Goal: Transaction & Acquisition: Obtain resource

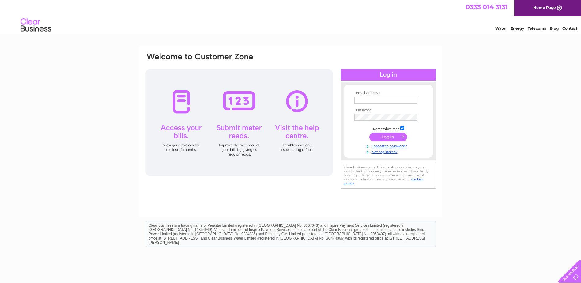
type input "finance@parsleybox.com"
click at [389, 137] on input "submit" at bounding box center [389, 137] width 38 height 9
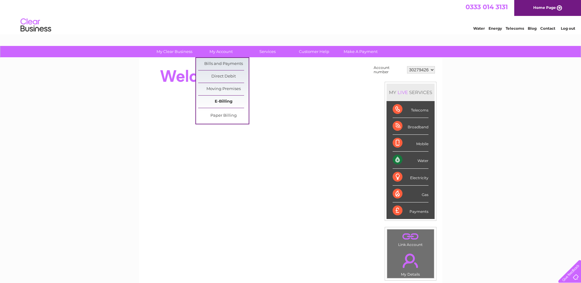
click at [219, 100] on link "E-Billing" at bounding box center [223, 102] width 51 height 12
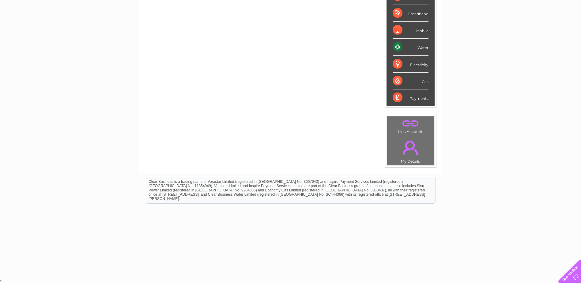
scroll to position [31, 0]
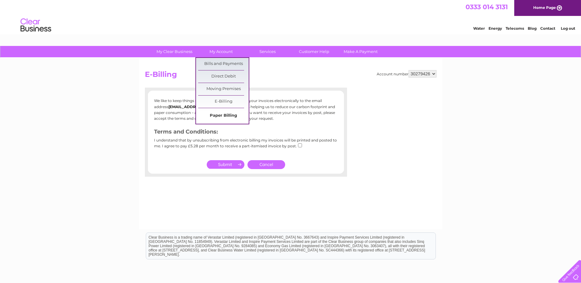
click at [220, 113] on link "Paper Billing" at bounding box center [223, 116] width 51 height 12
click at [218, 63] on link "Bills and Payments" at bounding box center [223, 64] width 51 height 12
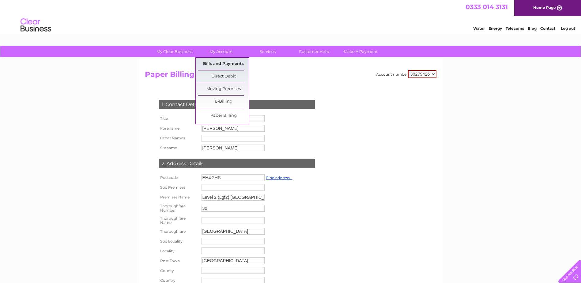
click at [214, 62] on link "Bills and Payments" at bounding box center [223, 64] width 51 height 12
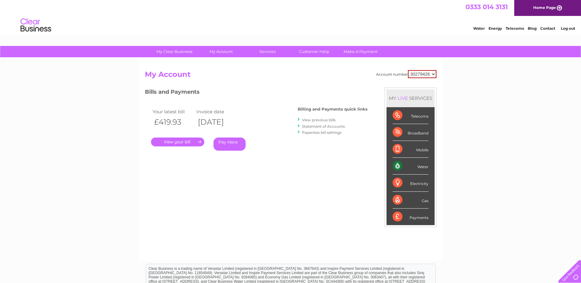
click at [177, 143] on link "." at bounding box center [177, 142] width 53 height 9
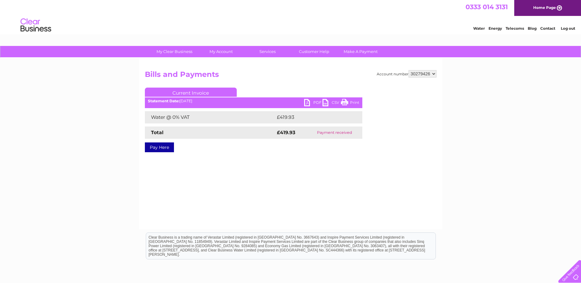
click at [314, 103] on link "PDF" at bounding box center [313, 103] width 18 height 9
